Goal: Transaction & Acquisition: Purchase product/service

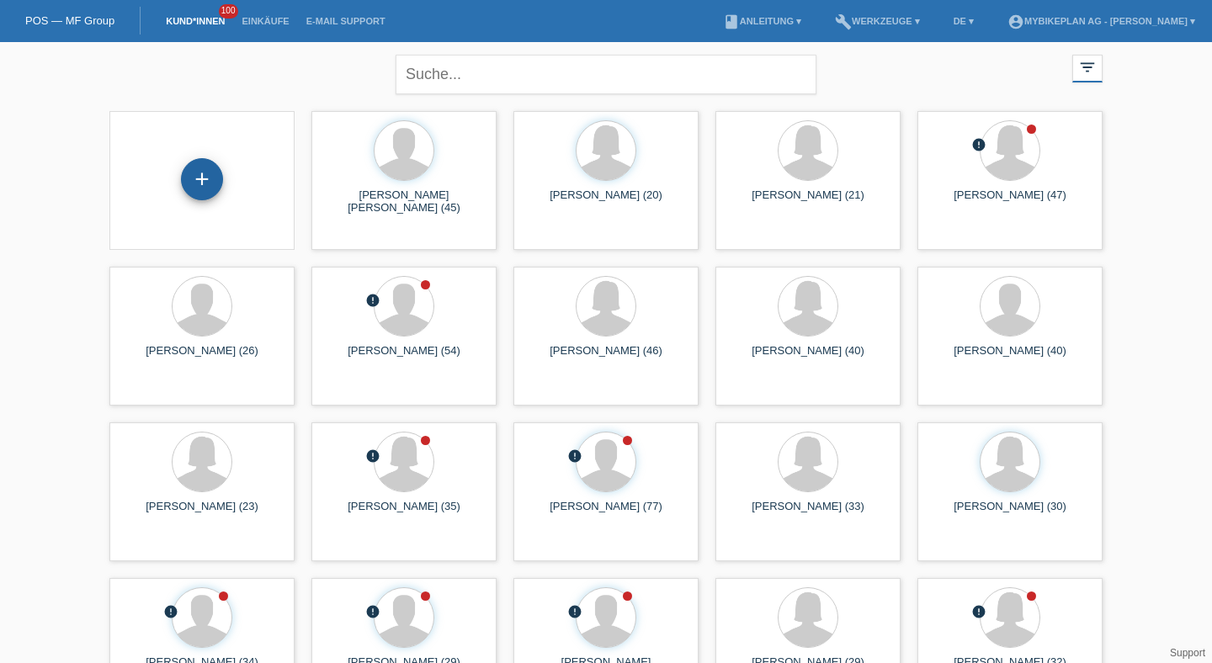
click at [219, 173] on div "+" at bounding box center [202, 179] width 40 height 29
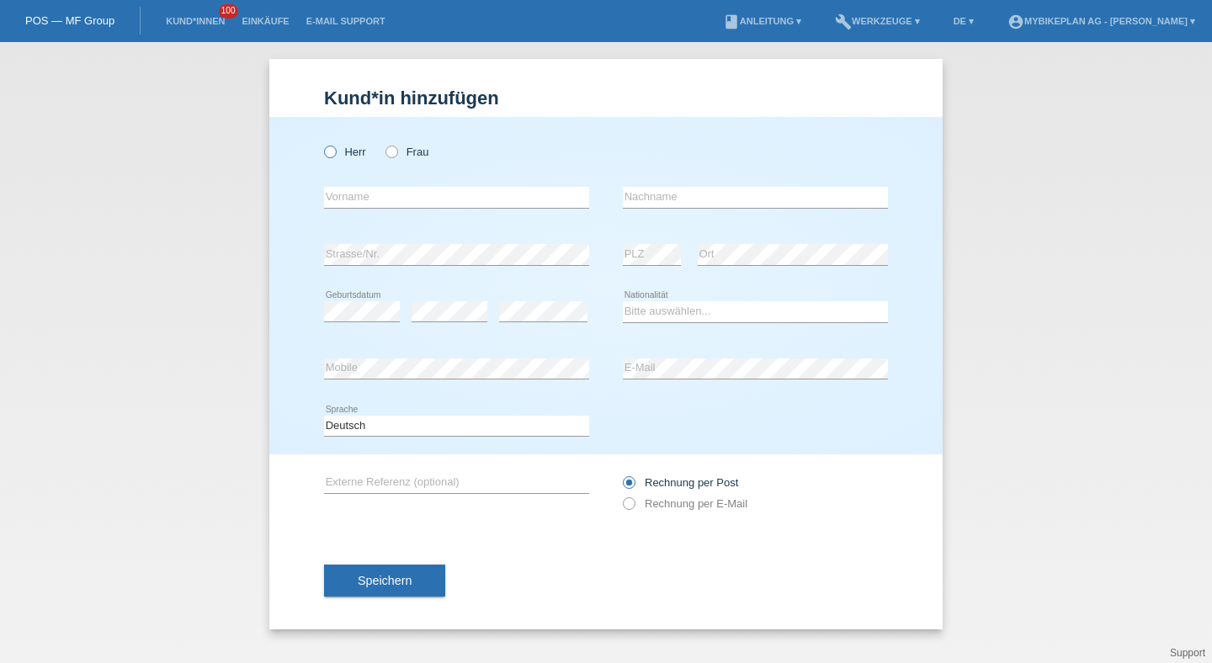
click at [341, 151] on label "Herr" at bounding box center [345, 152] width 42 height 13
click at [335, 151] on input "Herr" at bounding box center [329, 151] width 11 height 11
radio input "true"
click at [349, 199] on input "text" at bounding box center [456, 197] width 265 height 21
paste input "Krisztian"
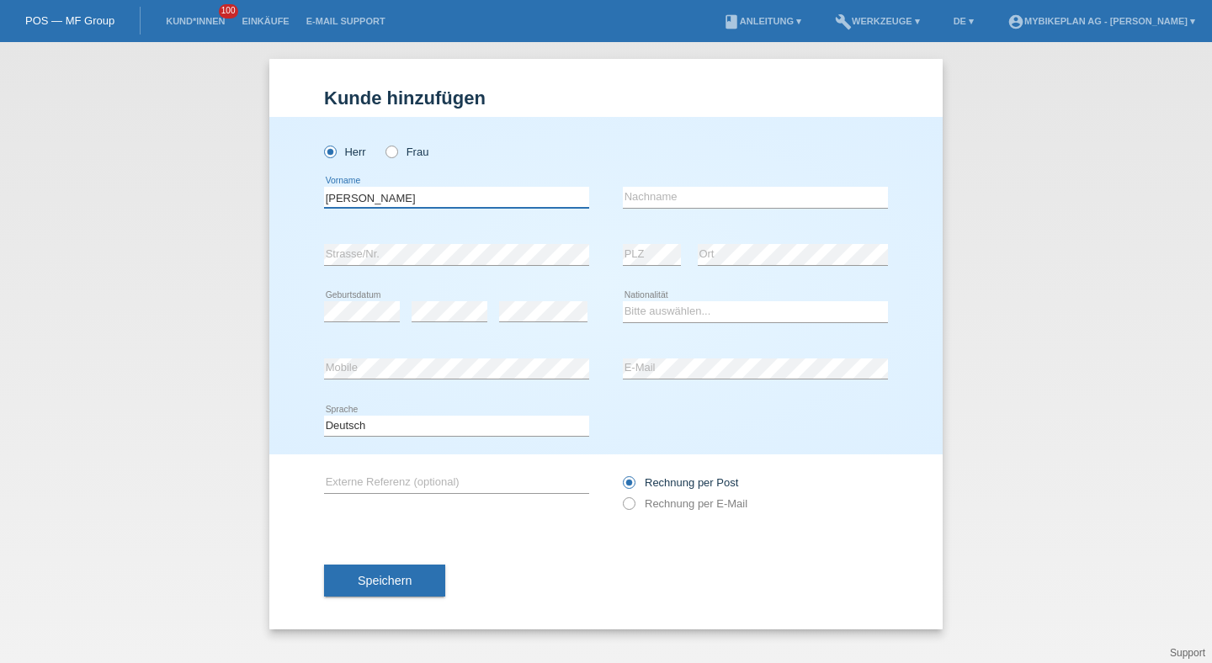
type input "Krisztian"
click at [627, 199] on input "text" at bounding box center [755, 197] width 265 height 21
type input "Varga"
click at [390, 323] on div "error Geburtsdatum" at bounding box center [362, 312] width 76 height 57
click at [653, 326] on div "Bitte auswählen... Schweiz Deutschland Liechtenstein Österreich ------------ Af…" at bounding box center [755, 312] width 265 height 57
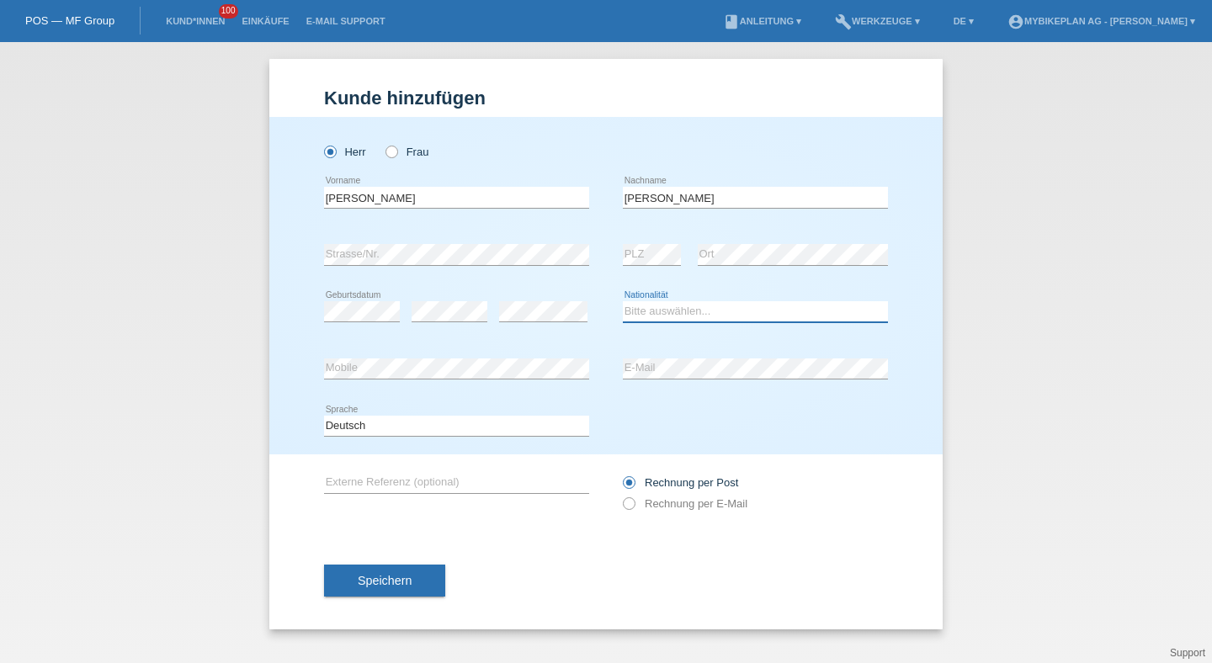
click at [655, 316] on select "Bitte auswählen... Schweiz Deutschland Liechtenstein Österreich ------------ Af…" at bounding box center [755, 311] width 265 height 20
select select "CH"
click at [623, 302] on select "Bitte auswählen... Schweiz Deutschland Liechtenstein Österreich ------------ Af…" at bounding box center [755, 311] width 265 height 20
click at [650, 510] on label "Rechnung per E-Mail" at bounding box center [685, 503] width 125 height 13
click at [634, 512] on input "Rechnung per E-Mail" at bounding box center [628, 507] width 11 height 21
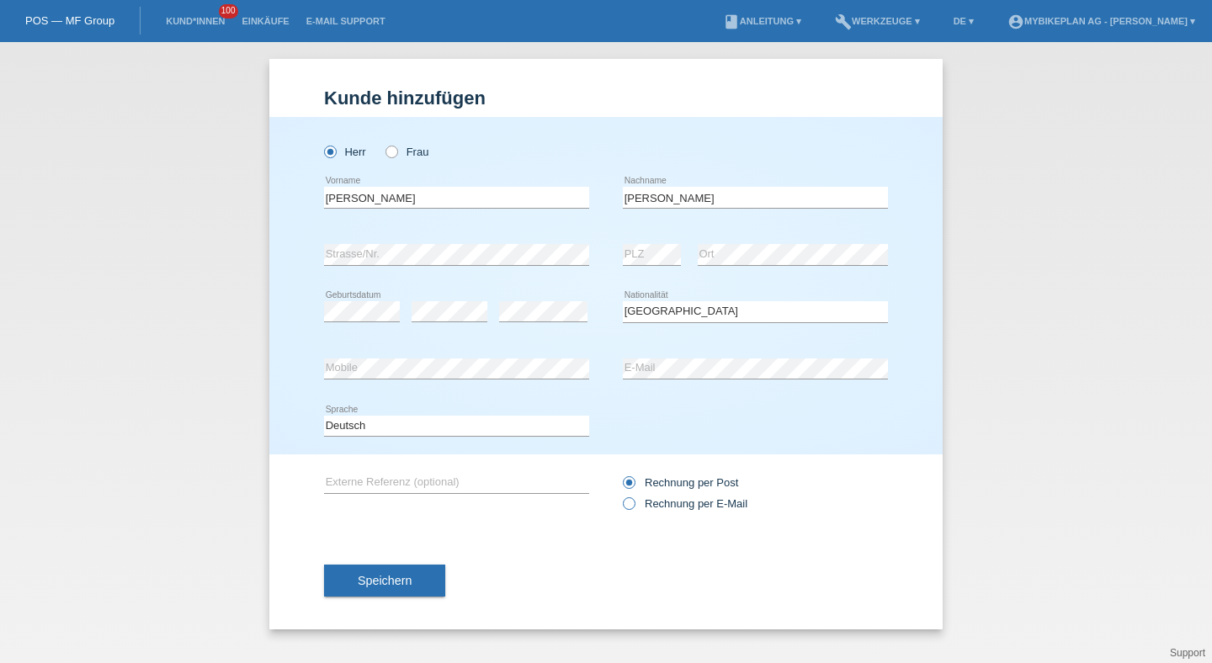
radio input "true"
click at [408, 582] on span "Speichern" at bounding box center [385, 580] width 54 height 13
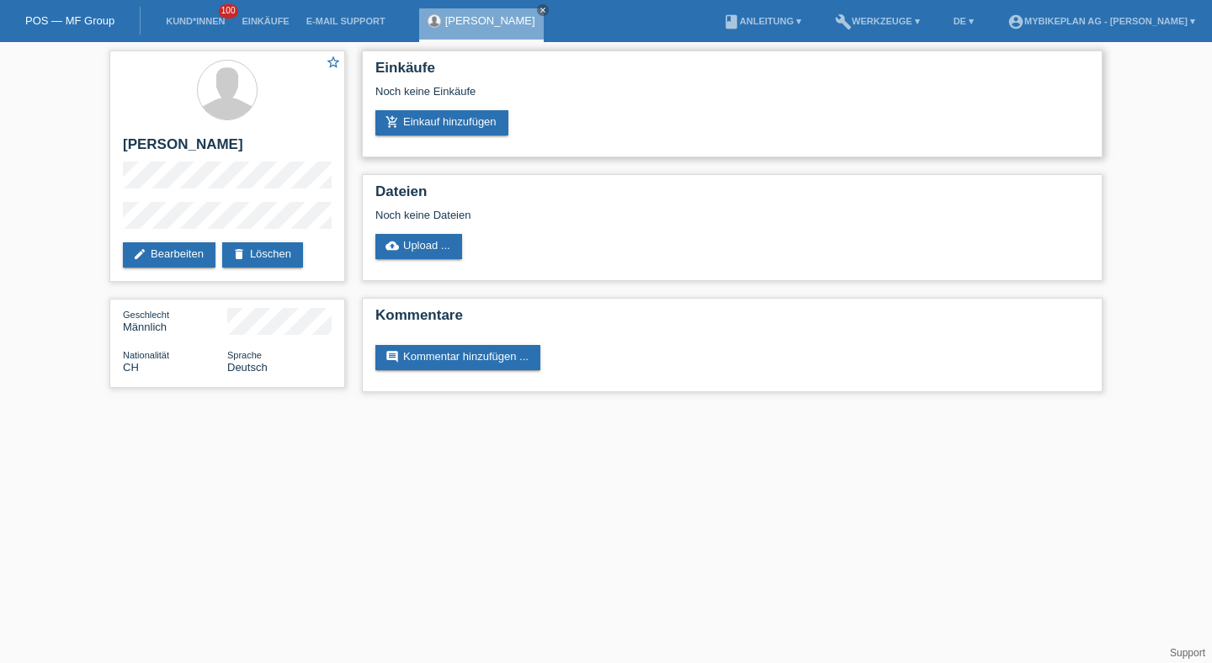
click at [468, 101] on div "Noch keine Einkäufe" at bounding box center [731, 97] width 713 height 25
click at [468, 114] on link "add_shopping_cart Einkauf hinzufügen" at bounding box center [441, 122] width 133 height 25
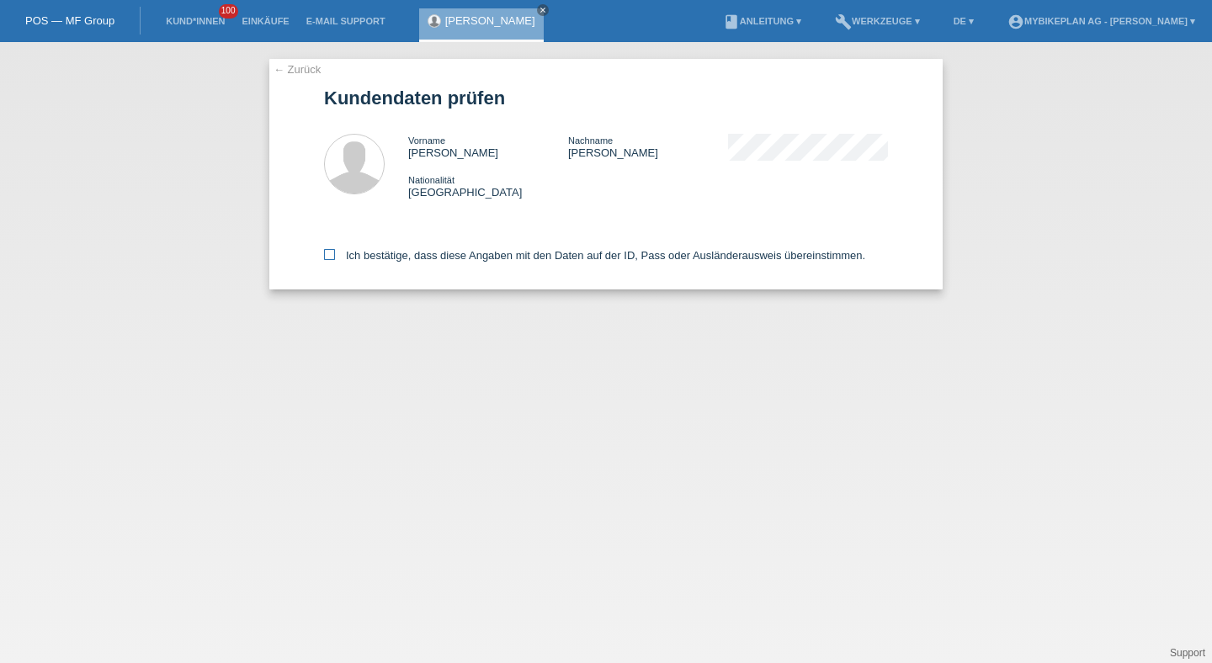
click at [510, 262] on label "Ich bestätige, dass diese Angaben mit den Daten auf der ID, Pass oder Ausländer…" at bounding box center [594, 255] width 541 height 13
click at [335, 260] on input "Ich bestätige, dass diese Angaben mit den Daten auf der ID, Pass oder Ausländer…" at bounding box center [329, 254] width 11 height 11
checkbox input "true"
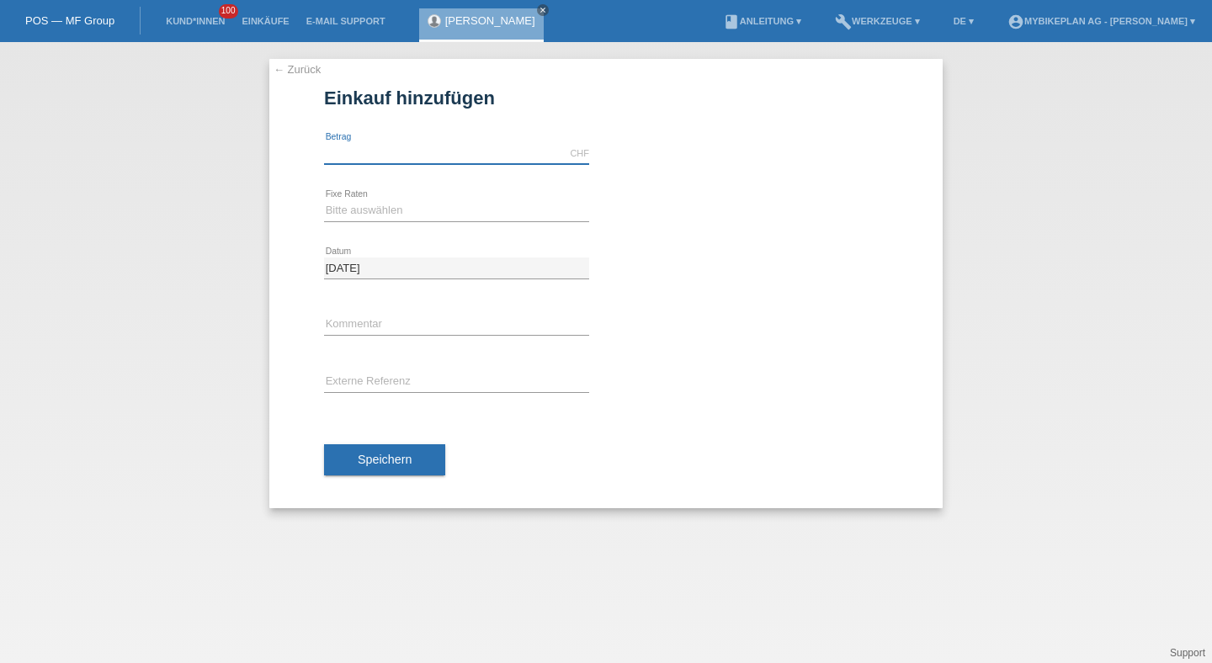
click at [432, 157] on input "text" at bounding box center [456, 153] width 265 height 21
type input "1899.00"
click at [397, 195] on div "Bitte auswählen 6 Raten 12 Raten 18 Raten 24 Raten 36 Raten 48 Raten error Fixe…" at bounding box center [456, 211] width 265 height 57
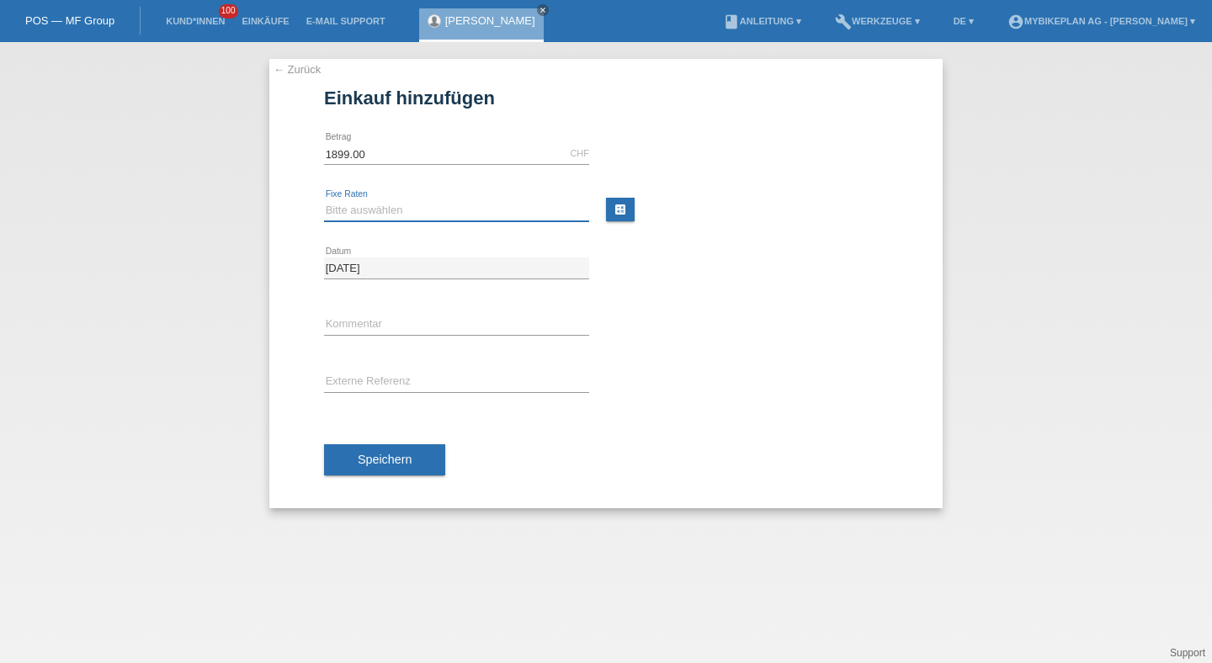
click at [395, 206] on select "Bitte auswählen 6 Raten 12 Raten 18 Raten 24 Raten 36 Raten 48 Raten" at bounding box center [456, 210] width 265 height 20
select select "488"
click at [324, 200] on select "Bitte auswählen 6 Raten 12 Raten 18 Raten 24 Raten 36 Raten 48 Raten" at bounding box center [456, 210] width 265 height 20
drag, startPoint x: 395, startPoint y: 207, endPoint x: 378, endPoint y: 370, distance: 164.2
click at [378, 370] on div "error Externe Referenz" at bounding box center [456, 382] width 265 height 57
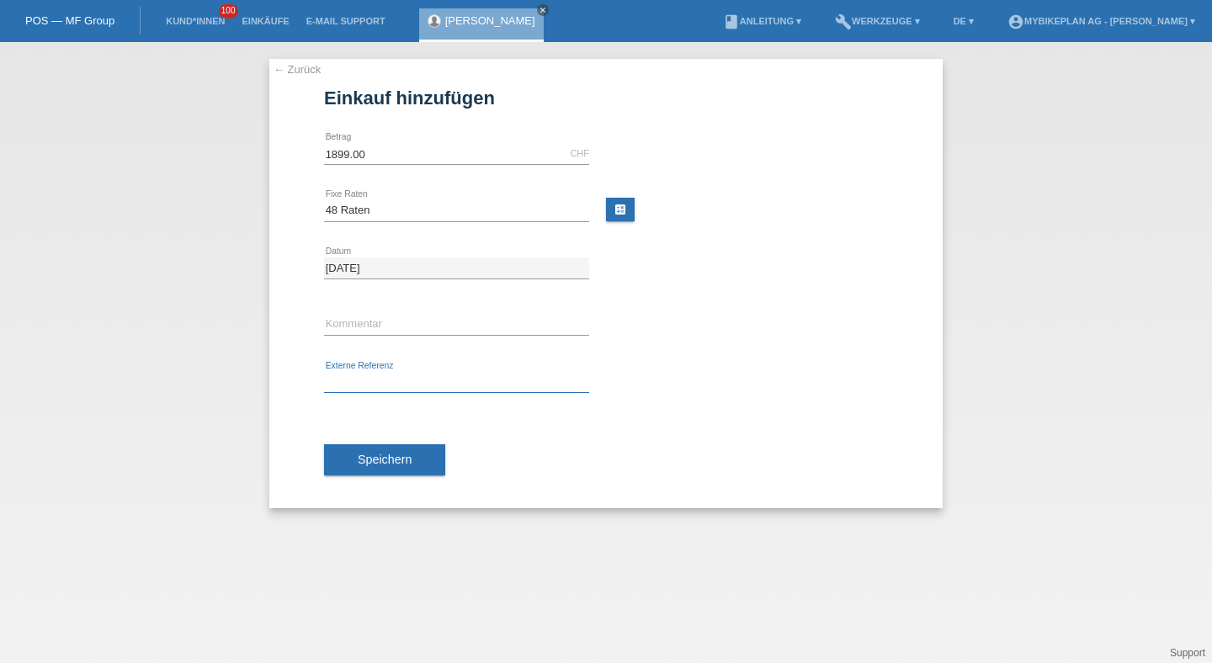
click at [379, 378] on input "text" at bounding box center [456, 382] width 265 height 21
paste input "43475646866"
type input "43475646866"
click at [381, 464] on span "Speichern" at bounding box center [385, 459] width 54 height 13
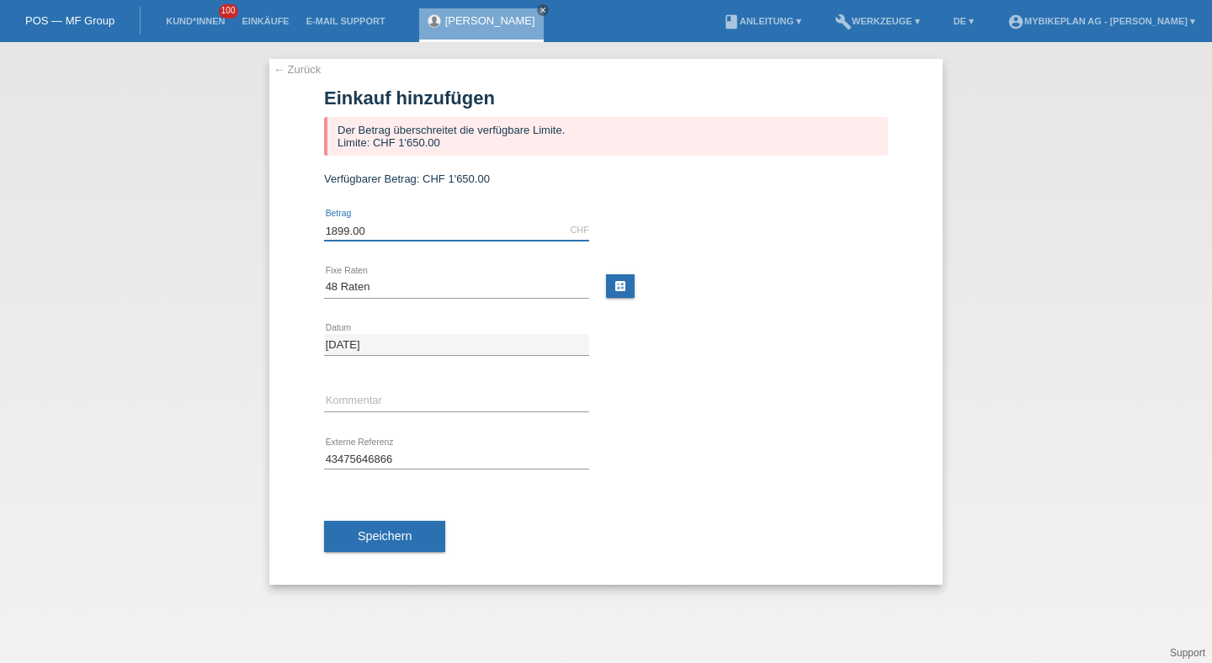
click at [399, 232] on input "1899.00" at bounding box center [456, 230] width 265 height 21
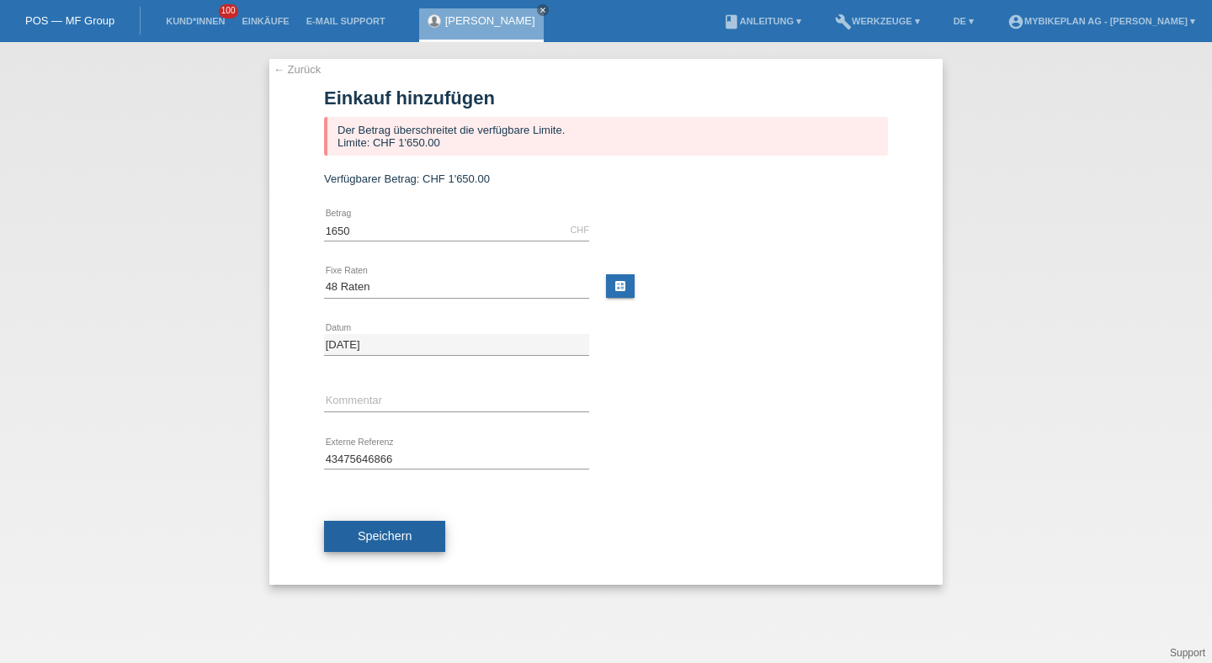
type input "1650.00"
click at [371, 531] on button "Speichern" at bounding box center [384, 537] width 121 height 32
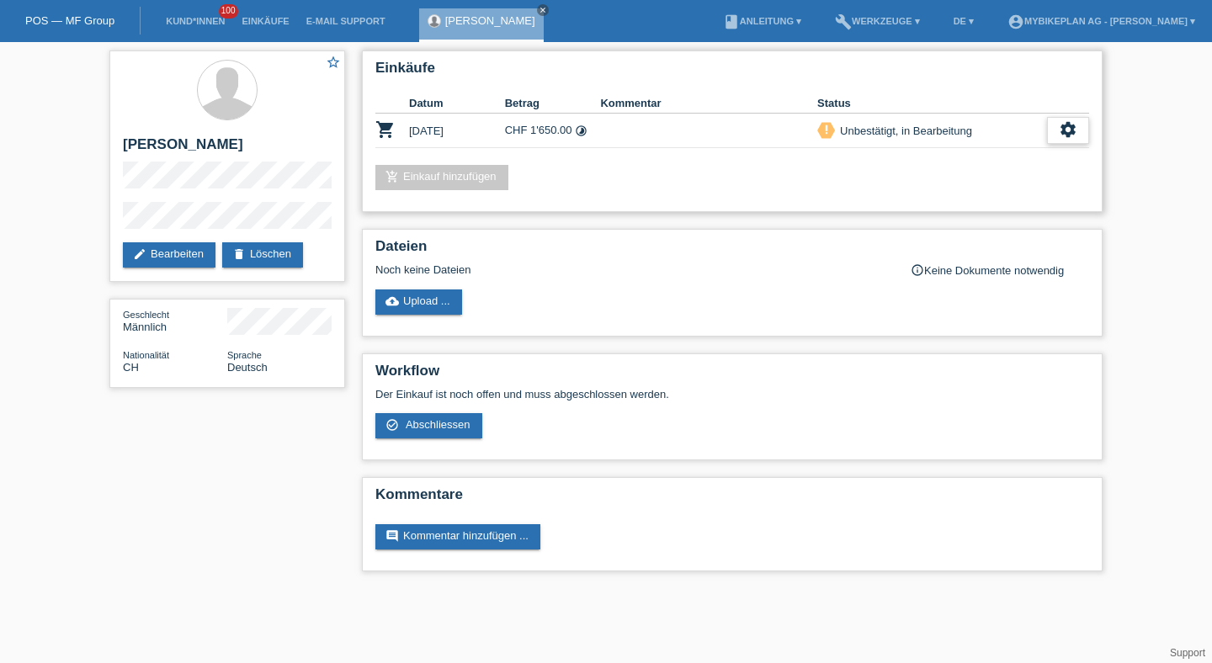
click at [1075, 140] on div "settings" at bounding box center [1068, 130] width 42 height 27
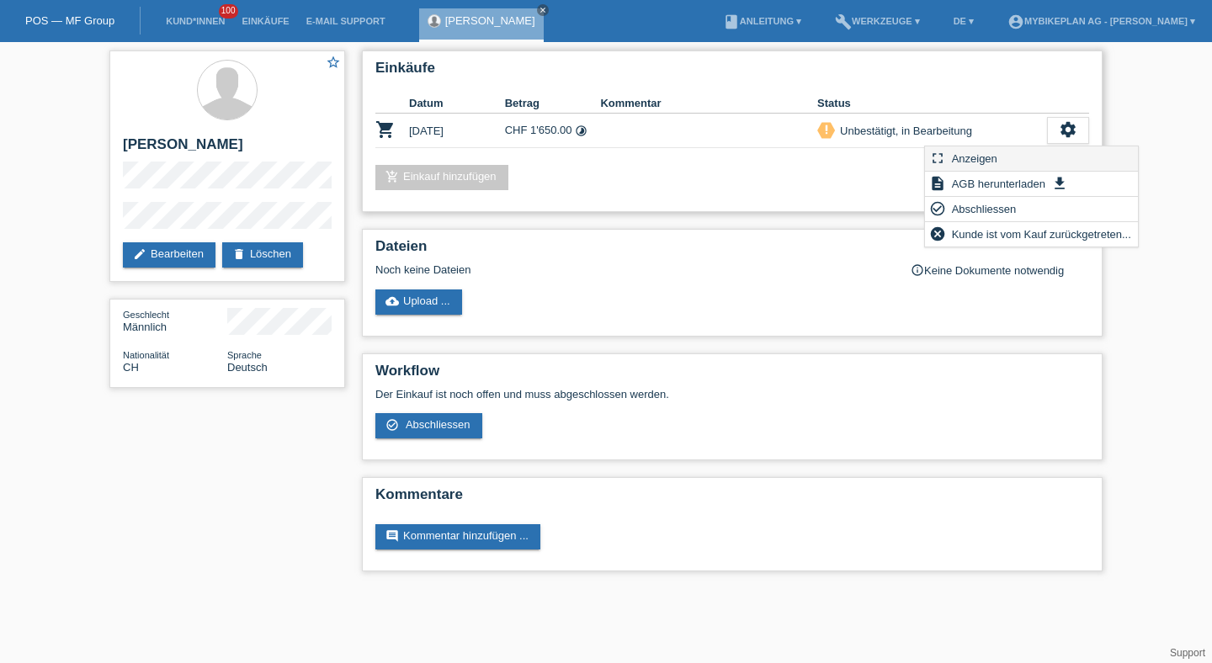
click at [1030, 155] on div "fullscreen Anzeigen" at bounding box center [1031, 158] width 213 height 25
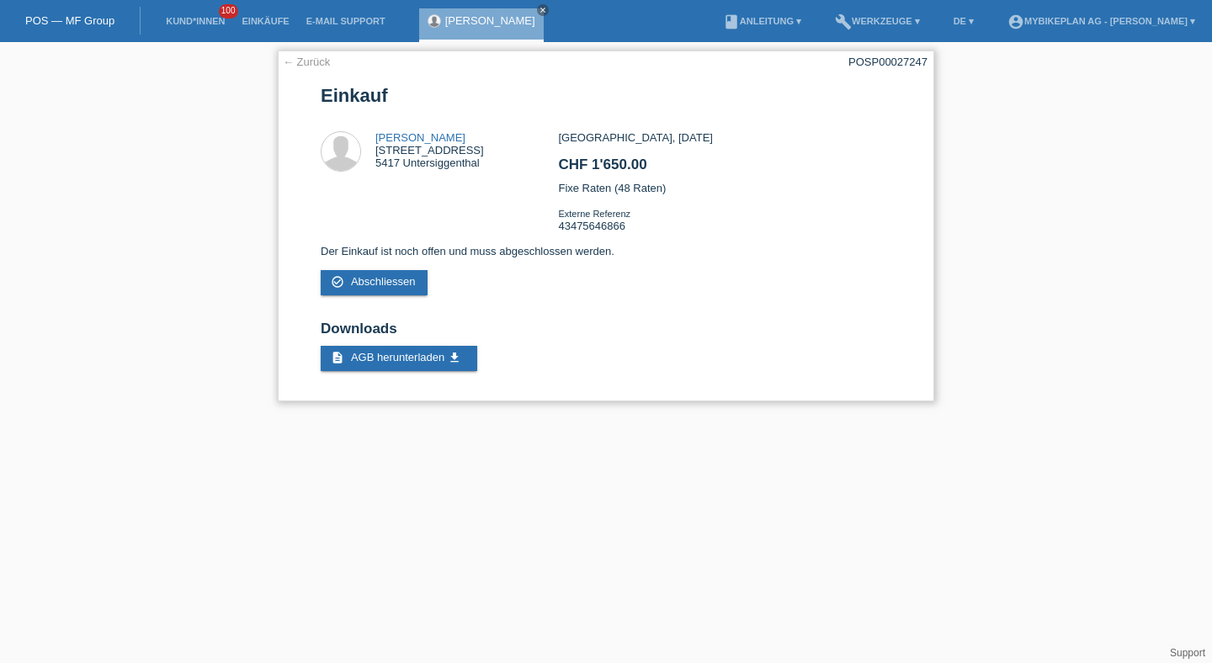
click at [862, 65] on div "POSP00027247" at bounding box center [887, 62] width 79 height 13
copy div "POSP00027247"
click at [209, 13] on li "Kund*innen 100" at bounding box center [195, 21] width 76 height 43
click at [187, 12] on li "Kund*innen 100" at bounding box center [195, 21] width 76 height 43
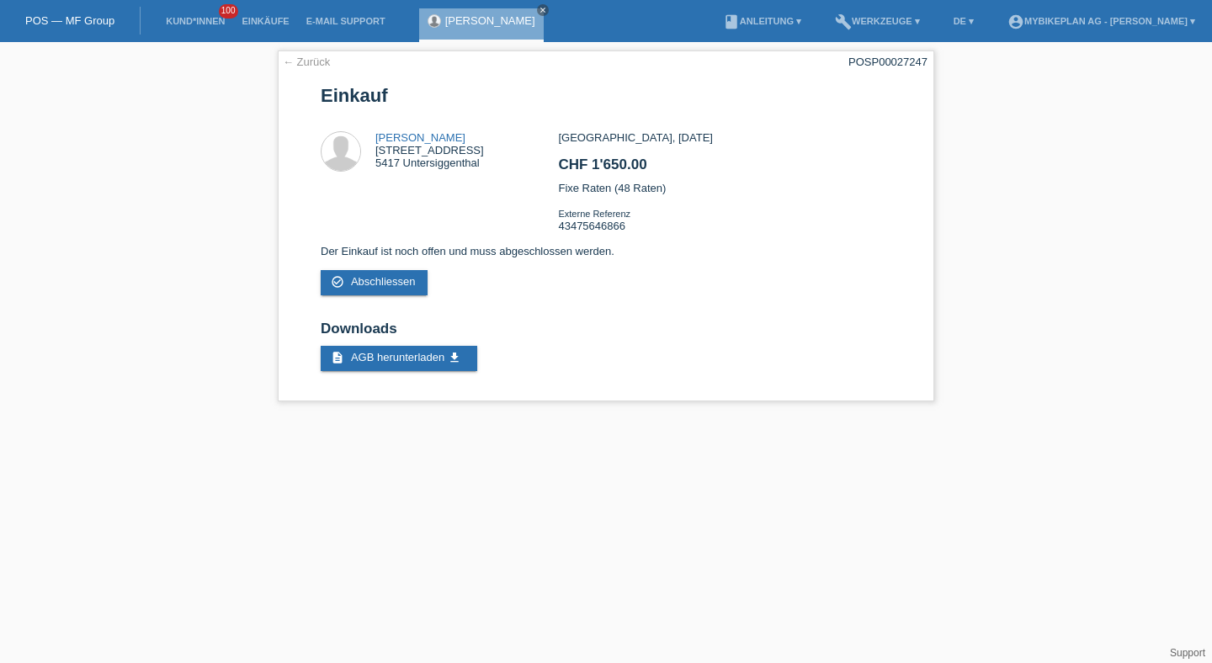
click at [188, 13] on li "Kund*innen 100" at bounding box center [195, 21] width 76 height 43
click at [189, 22] on link "Kund*innen" at bounding box center [195, 21] width 76 height 10
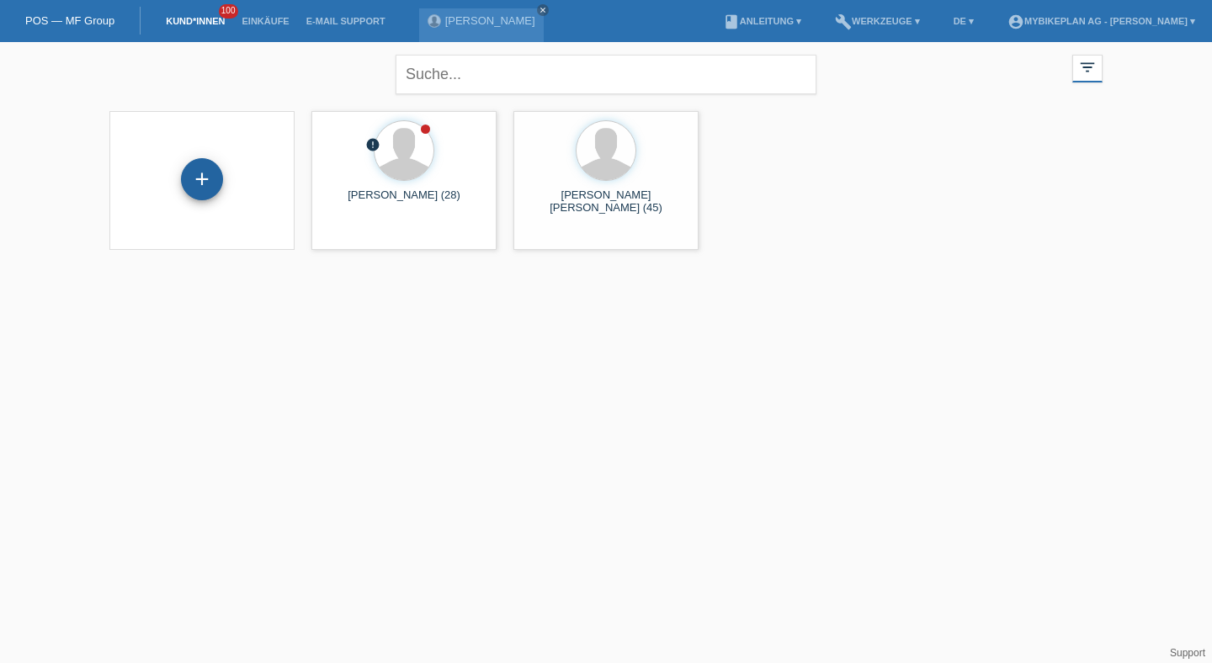
click at [209, 188] on div "+" at bounding box center [202, 179] width 42 height 42
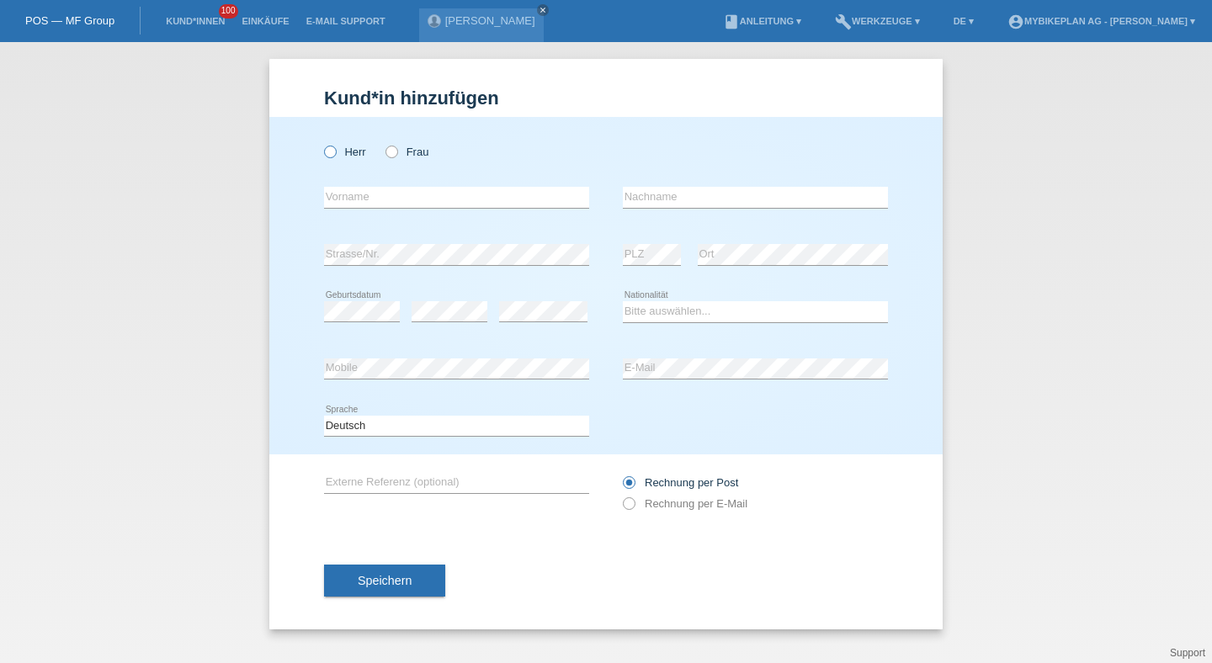
click at [321, 143] on icon at bounding box center [321, 143] width 0 height 0
click at [331, 152] on input "Herr" at bounding box center [329, 151] width 11 height 11
radio input "true"
click at [353, 204] on input "text" at bounding box center [456, 197] width 265 height 21
type input "Ralph"
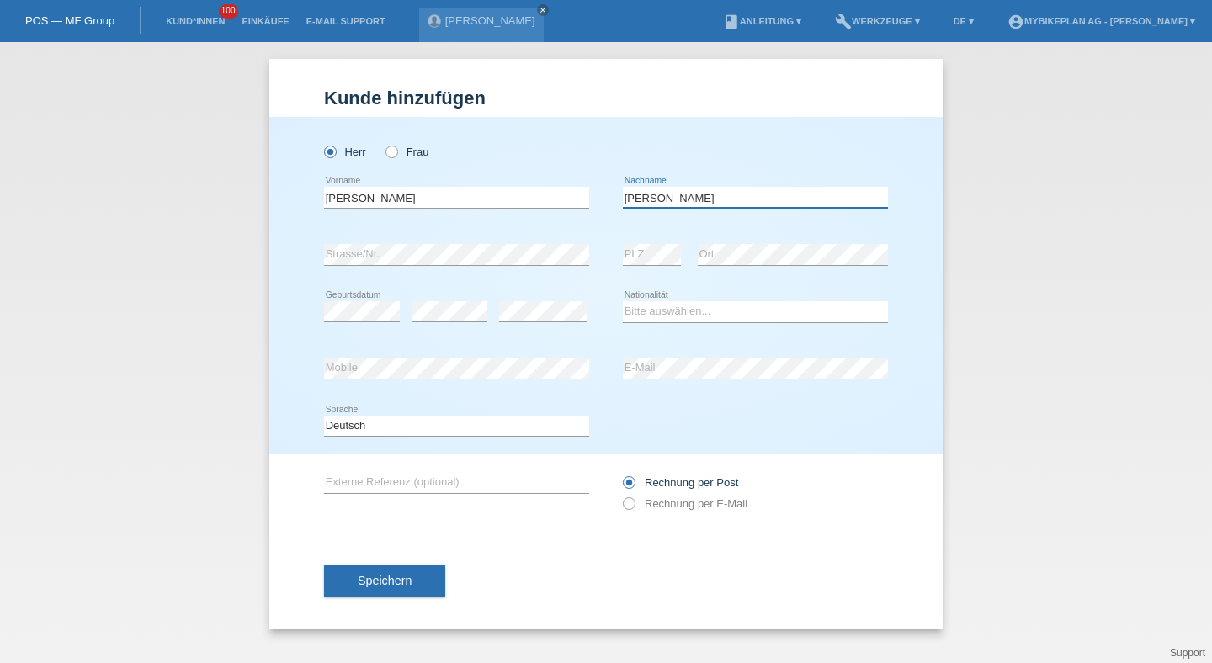
type input "Klose"
click at [723, 314] on select "Bitte auswählen... Schweiz Deutschland Liechtenstein Österreich ------------ Af…" at bounding box center [755, 311] width 265 height 20
select select "CH"
click at [623, 302] on select "Bitte auswählen... Schweiz Deutschland Liechtenstein Österreich ------------ Af…" at bounding box center [755, 311] width 265 height 20
click at [482, 432] on select "Deutsch Français Italiano English" at bounding box center [456, 426] width 265 height 20
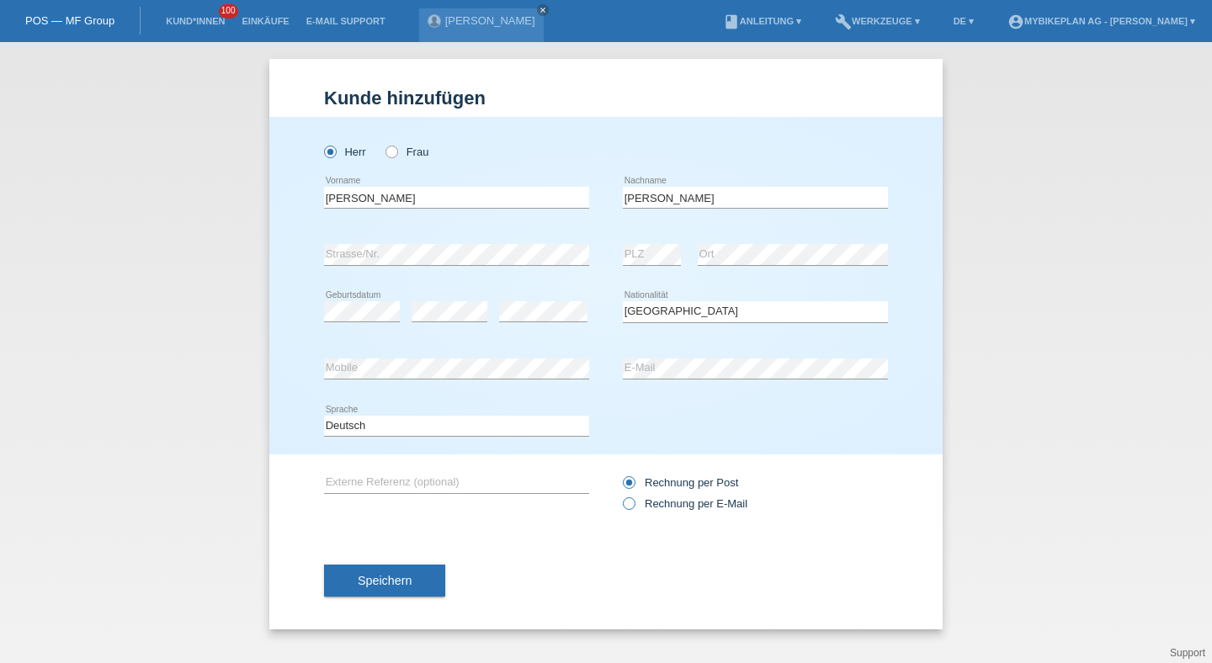
click at [667, 507] on label "Rechnung per E-Mail" at bounding box center [685, 503] width 125 height 13
click at [634, 507] on input "Rechnung per E-Mail" at bounding box center [628, 507] width 11 height 21
radio input "true"
click at [398, 554] on div "Speichern" at bounding box center [606, 581] width 564 height 98
click at [398, 581] on span "Speichern" at bounding box center [385, 580] width 54 height 13
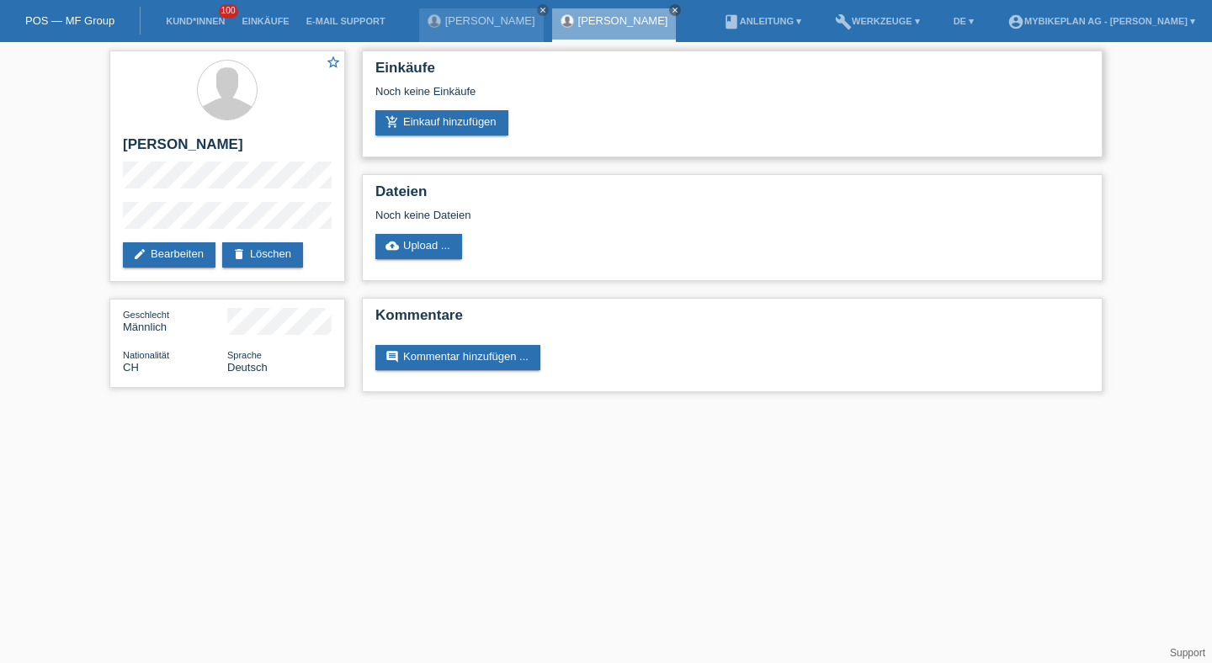
click at [437, 108] on div "Noch keine Einkäufe" at bounding box center [731, 97] width 713 height 25
click at [437, 119] on link "add_shopping_cart Einkauf hinzufügen" at bounding box center [441, 122] width 133 height 25
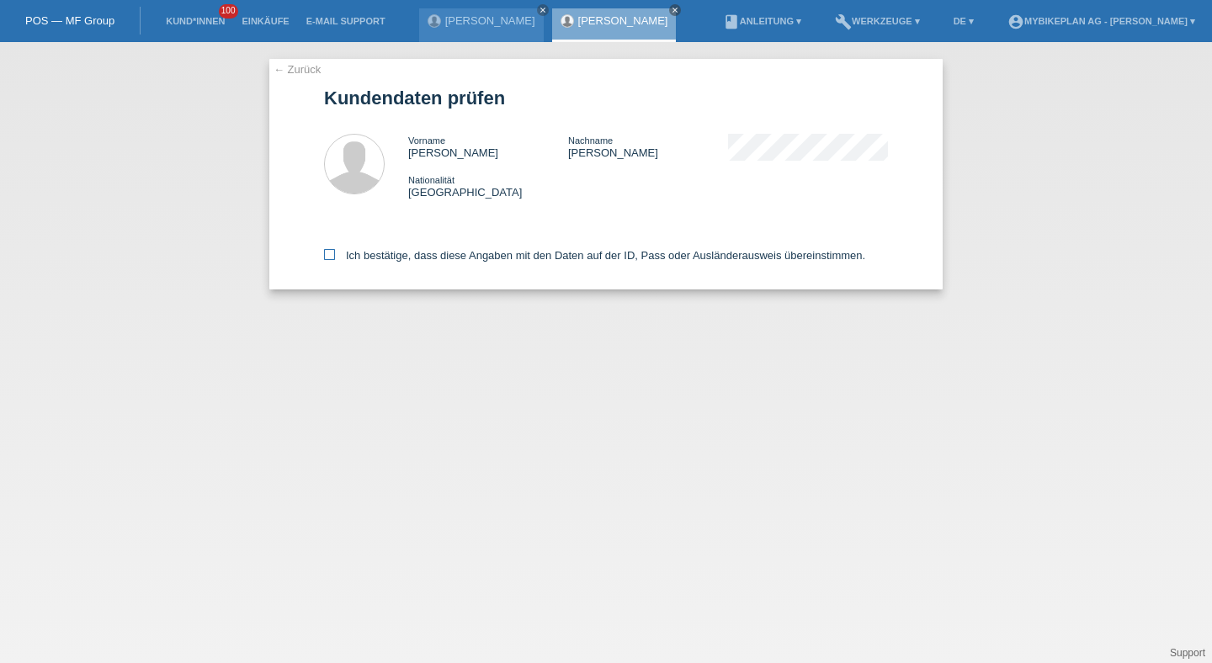
click at [513, 258] on label "Ich bestätige, dass diese Angaben mit den Daten auf der ID, Pass oder Ausländer…" at bounding box center [594, 255] width 541 height 13
click at [335, 258] on input "Ich bestätige, dass diese Angaben mit den Daten auf der ID, Pass oder Ausländer…" at bounding box center [329, 254] width 11 height 11
checkbox input "true"
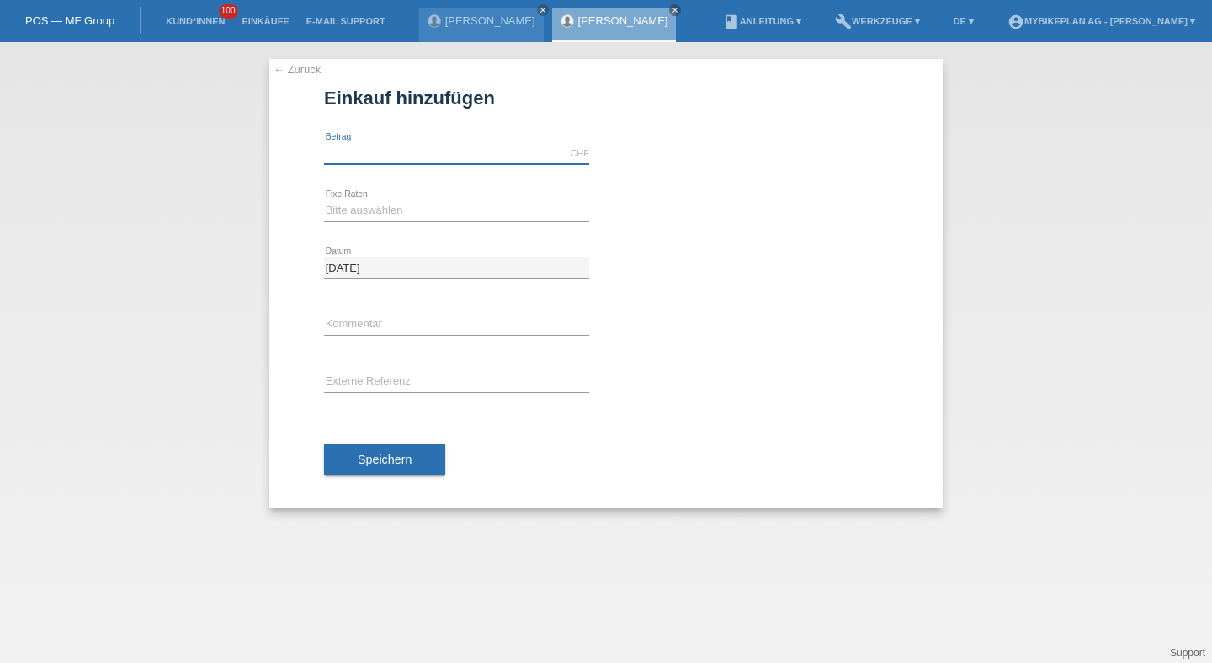
click at [435, 147] on input "text" at bounding box center [456, 153] width 265 height 21
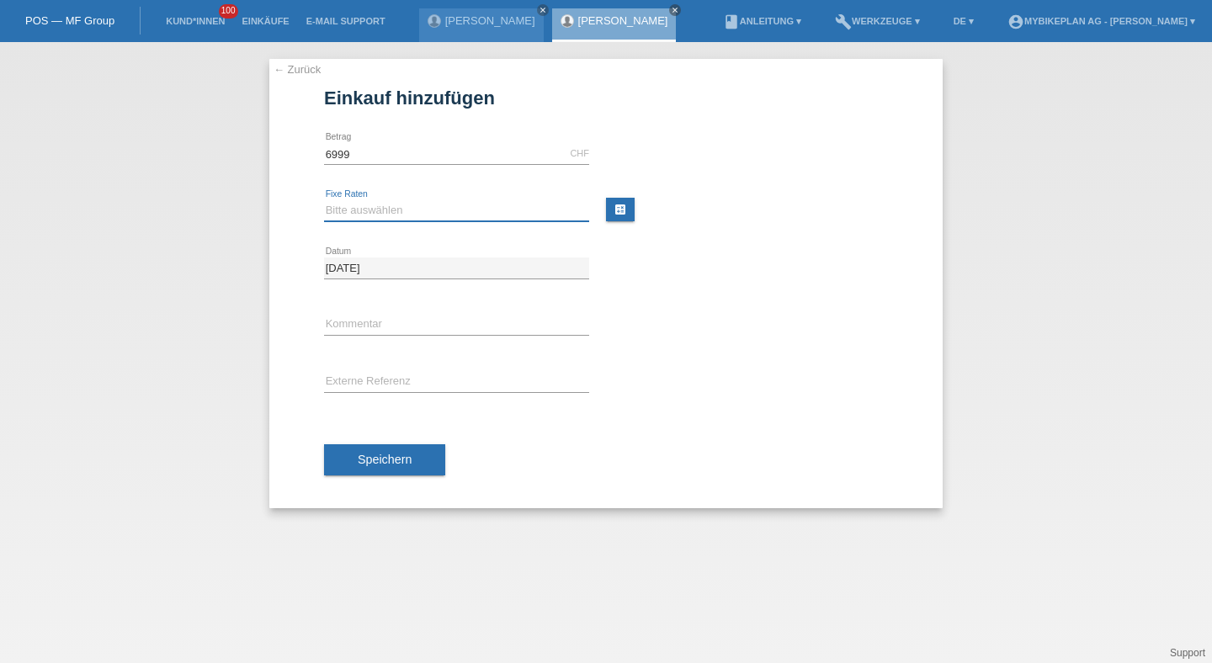
type input "6999.00"
click at [377, 204] on select "Bitte auswählen 6 Raten 12 Raten 18 Raten 24 Raten 36 Raten 48 Raten" at bounding box center [456, 210] width 265 height 20
select select "487"
click at [324, 200] on select "Bitte auswählen 6 Raten 12 Raten 18 Raten 24 Raten 36 Raten 48 Raten" at bounding box center [456, 210] width 265 height 20
click at [367, 372] on input "text" at bounding box center [456, 382] width 265 height 21
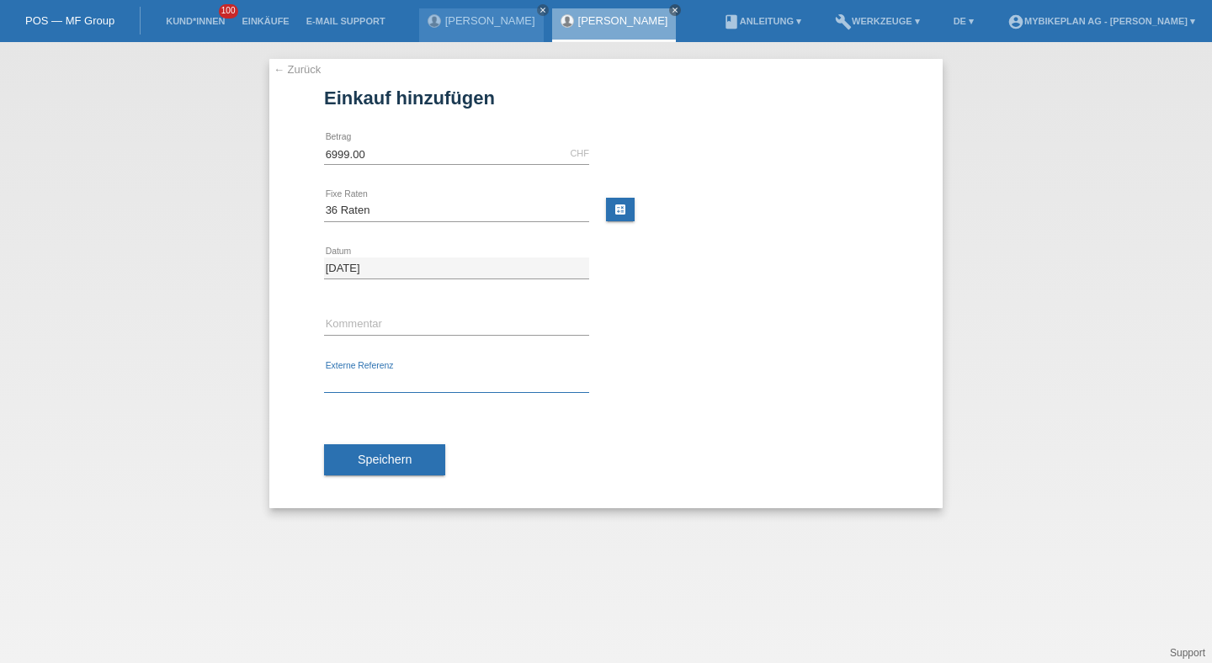
paste input "43497418759"
type input "43497418759"
click at [385, 464] on span "Speichern" at bounding box center [385, 459] width 54 height 13
